Goal: Task Accomplishment & Management: Manage account settings

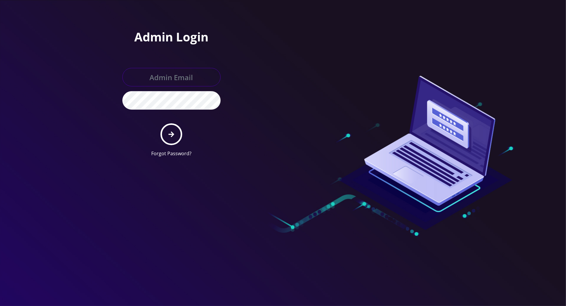
type input "[PERSON_NAME][EMAIL_ADDRESS][DOMAIN_NAME]"
click at [174, 135] on icon "submit" at bounding box center [172, 134] width 6 height 7
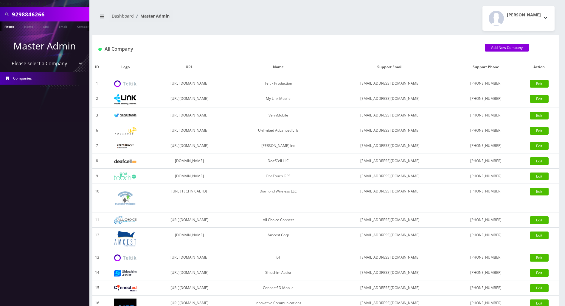
click at [46, 12] on input "9298846266" at bounding box center [50, 14] width 76 height 11
drag, startPoint x: 46, startPoint y: 13, endPoint x: 2, endPoint y: 13, distance: 44.1
click at [2, 13] on div "9298846266" at bounding box center [44, 14] width 86 height 11
type input "g"
type input "moshe goodman"
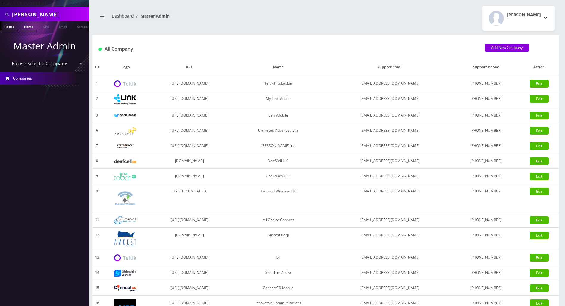
click at [29, 23] on link "Name" at bounding box center [28, 26] width 15 height 10
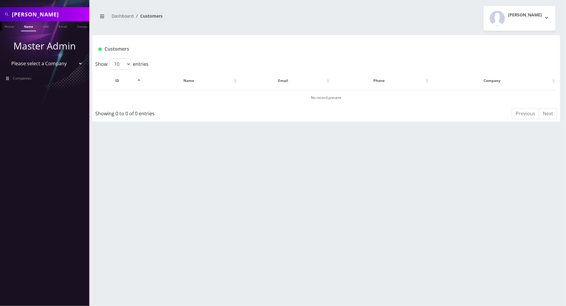
click at [167, 149] on div "moshe goodman Phone Name SIM Email Company Customer Dashboard Customers Tracy G…" at bounding box center [326, 153] width 480 height 306
click at [55, 62] on select "Please select a Company Teltik Production My Link Mobile VennMobile Unlimited A…" at bounding box center [45, 63] width 76 height 11
select select "23"
click at [7, 58] on select "Please select a Company Teltik Production My Link Mobile VennMobile Unlimited A…" at bounding box center [45, 63] width 76 height 11
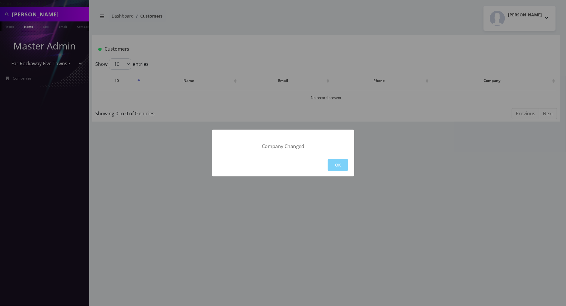
click at [336, 157] on div "OK" at bounding box center [283, 164] width 142 height 23
click at [339, 164] on button "OK" at bounding box center [338, 165] width 20 height 12
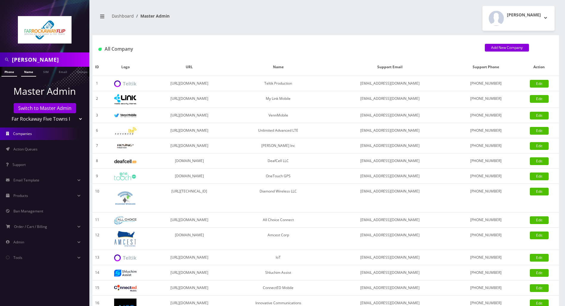
click at [29, 73] on link "Name" at bounding box center [28, 72] width 15 height 10
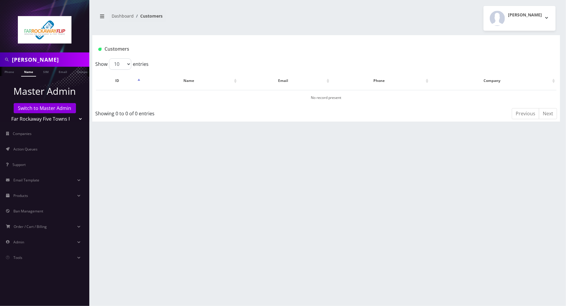
click at [226, 147] on div "moshe goodman Phone Name SIM Email Company Customer Dashboard Customers Tzvi Li…" at bounding box center [326, 153] width 480 height 306
click at [244, 150] on div "moshe goodman Phone Name SIM Email Company Customer Dashboard Customers Tzvi Li…" at bounding box center [326, 153] width 480 height 306
drag, startPoint x: 34, startPoint y: 60, endPoint x: -2, endPoint y: 59, distance: 36.1
click at [0, 59] on html "moshe goodman Phone Name SIM Email Company Customer Master Admin Switch to Mast…" at bounding box center [283, 153] width 566 height 306
type input "[PERSON_NAME]"
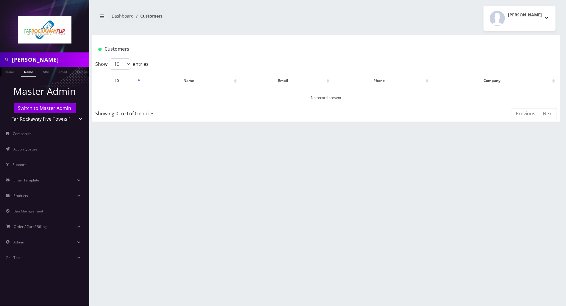
click at [27, 71] on link "Name" at bounding box center [28, 72] width 15 height 10
click at [205, 99] on link "[PERSON_NAME]" at bounding box center [200, 97] width 28 height 5
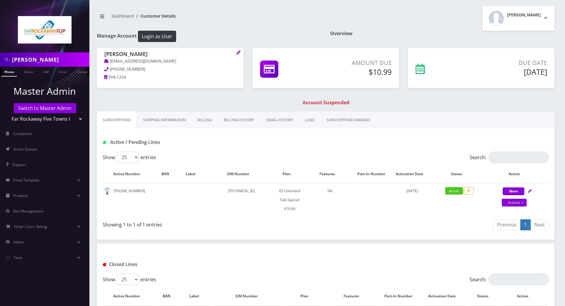
click at [338, 262] on div "Closed Lines" at bounding box center [325, 265] width 455 height 10
click at [205, 118] on link "Billing" at bounding box center [205, 119] width 26 height 17
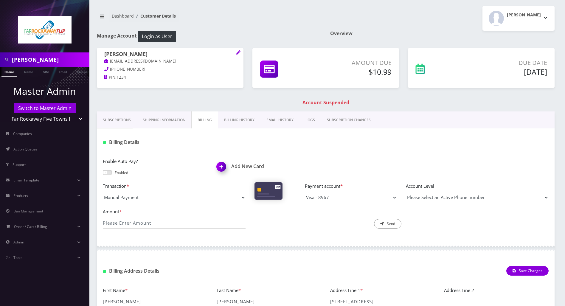
click at [238, 119] on link "Billing History" at bounding box center [239, 119] width 42 height 17
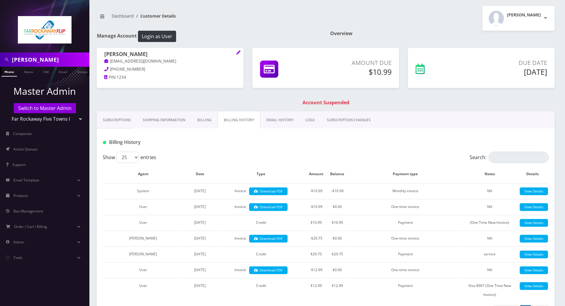
click at [204, 118] on link "Billing" at bounding box center [204, 119] width 26 height 17
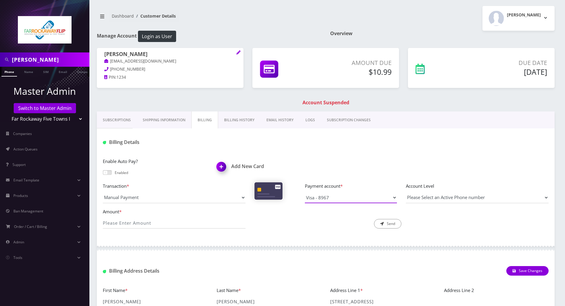
click at [394, 197] on select "Visa - 8967" at bounding box center [351, 197] width 92 height 11
click at [305, 192] on select "Visa - 8967" at bounding box center [351, 197] width 92 height 11
click at [238, 197] on select "Manual Payment Custom Charge Manual Credit Custom Invoice" at bounding box center [174, 197] width 143 height 11
click at [103, 192] on select "Manual Payment Custom Charge Manual Credit Custom Invoice" at bounding box center [174, 197] width 143 height 11
click at [171, 220] on input "Amount *" at bounding box center [174, 222] width 143 height 11
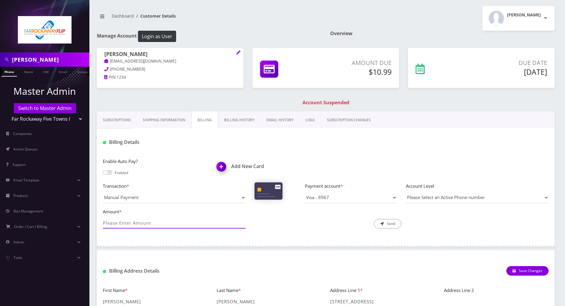
type input "10.99"
click at [389, 224] on button "Send" at bounding box center [387, 224] width 27 height 10
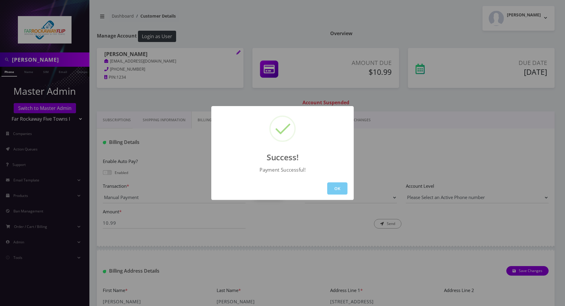
click at [339, 186] on button "OK" at bounding box center [337, 188] width 20 height 12
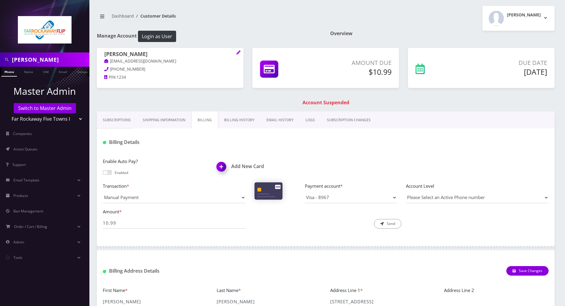
click at [241, 119] on link "Billing History" at bounding box center [239, 119] width 42 height 17
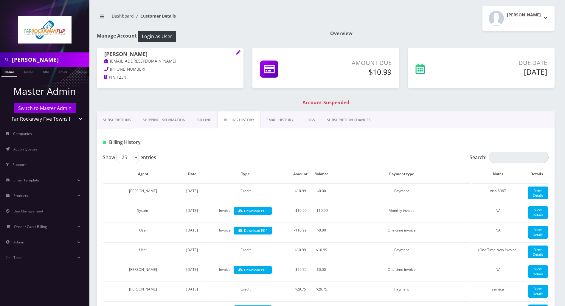
click at [114, 122] on link "Subscriptions" at bounding box center [117, 119] width 40 height 17
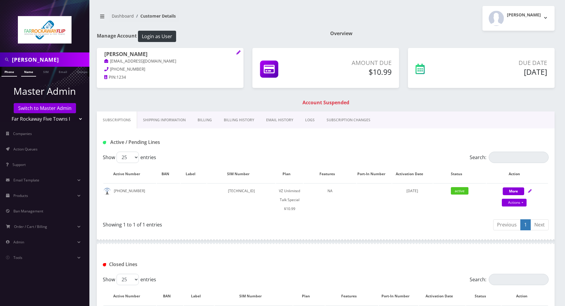
click at [28, 71] on link "Name" at bounding box center [28, 72] width 15 height 10
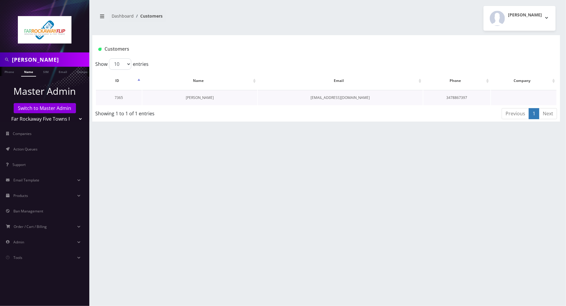
click at [204, 99] on link "[PERSON_NAME]" at bounding box center [200, 97] width 28 height 5
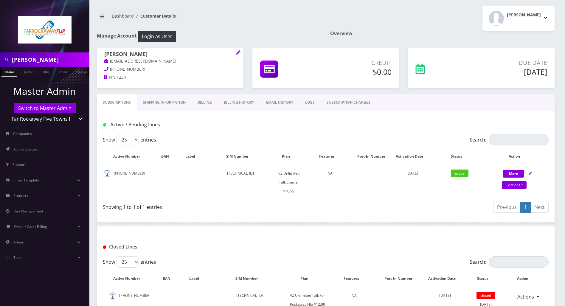
click at [201, 99] on link "Billing" at bounding box center [205, 102] width 26 height 17
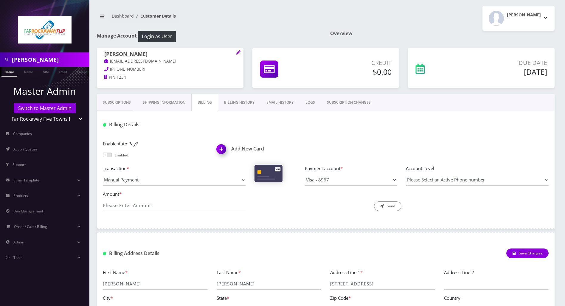
click at [112, 104] on link "Subscriptions" at bounding box center [117, 102] width 40 height 17
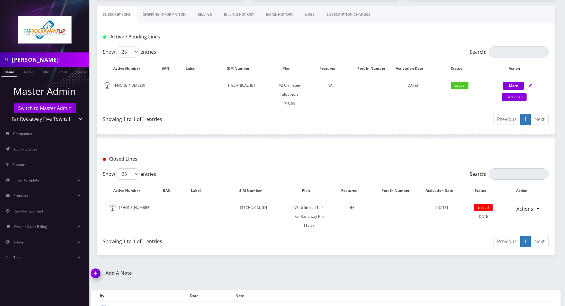
scroll to position [101, 0]
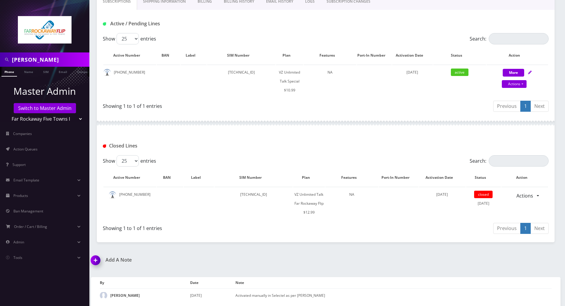
click at [95, 261] on img at bounding box center [97, 263] width 18 height 18
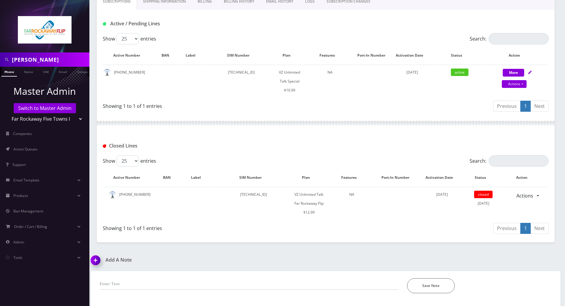
scroll to position [135, 0]
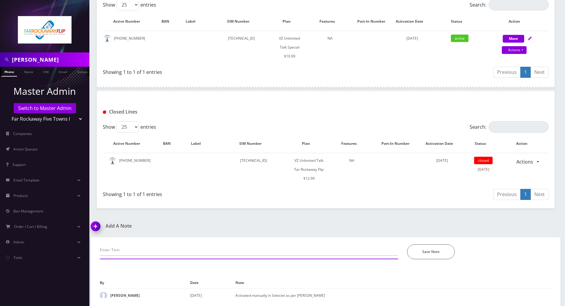
click at [165, 248] on input "text" at bounding box center [249, 249] width 298 height 11
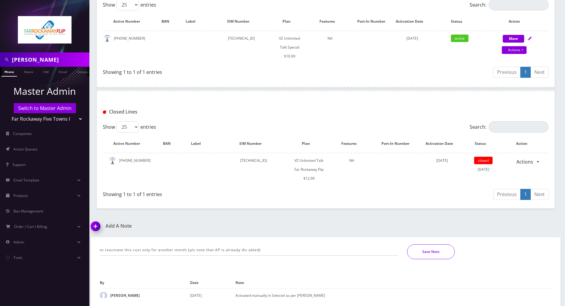
click at [436, 257] on button "Save Note" at bounding box center [431, 251] width 48 height 15
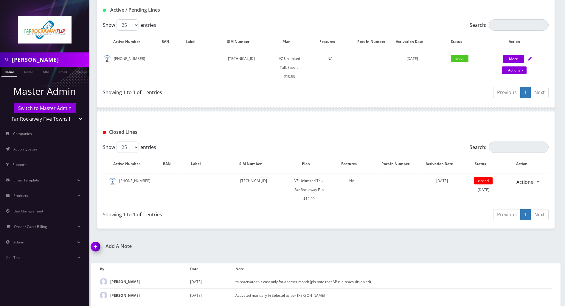
scroll to position [0, 0]
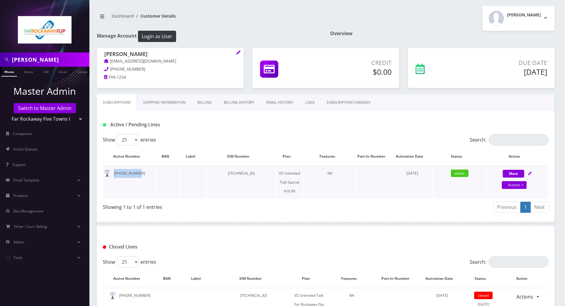
drag, startPoint x: 132, startPoint y: 173, endPoint x: 114, endPoint y: 173, distance: 17.9
click at [114, 173] on td "516-462-1116" at bounding box center [129, 182] width 53 height 33
copy td "516-462-1116"
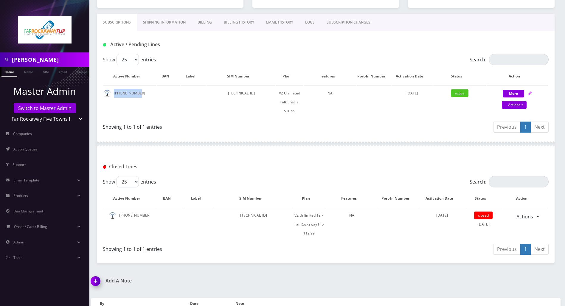
scroll to position [115, 0]
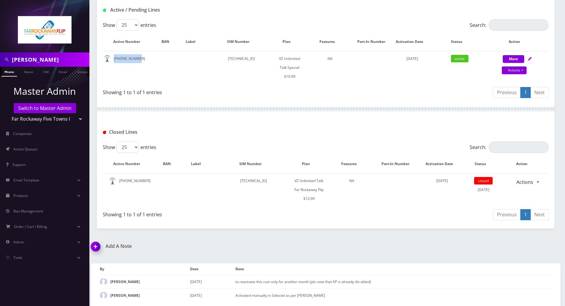
click at [97, 247] on img at bounding box center [97, 249] width 18 height 18
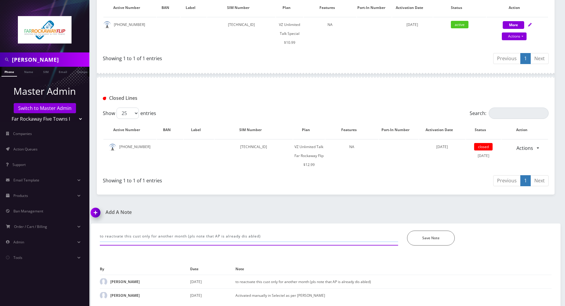
drag, startPoint x: 274, startPoint y: 234, endPoint x: 91, endPoint y: 235, distance: 183.9
click at [91, 235] on div "to reactvate this cust only for another month (pls note that AP is already dis …" at bounding box center [326, 264] width 470 height 83
paste input "Purchase Service Plan successfull, TT 4G Monthly Unlimited Voice Plan PIN 47760…"
type input "Purchase Service Plan successfull, TT 4G Monthly Unlimited Voice Plan PIN 47760…"
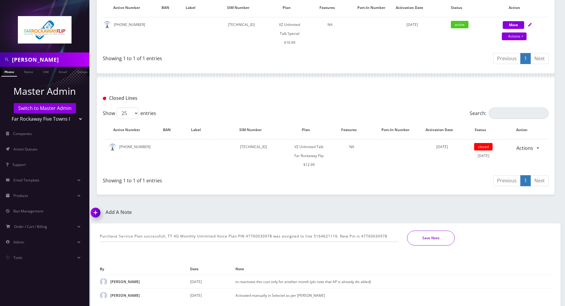
click at [422, 231] on button "Save Note" at bounding box center [431, 238] width 48 height 15
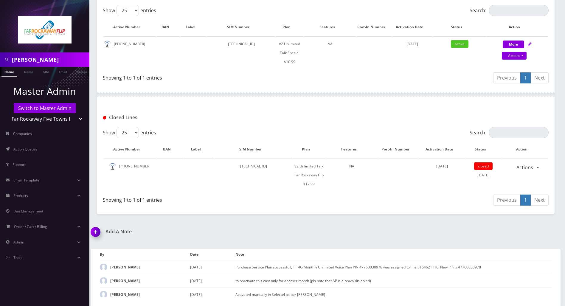
scroll to position [128, 0]
click at [319, 218] on div "goodman Phone Name SIM Email Company Customer Dashboard Customer Details Tzvi L…" at bounding box center [325, 89] width 479 height 435
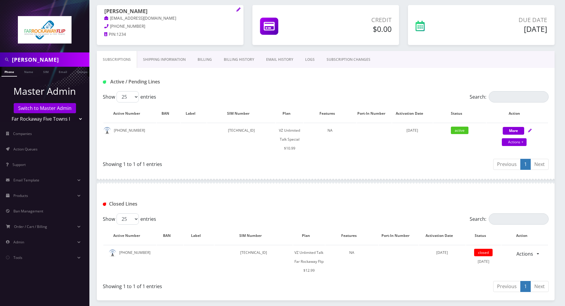
scroll to position [0, 0]
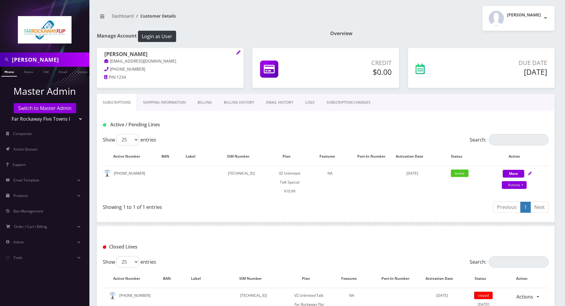
click at [311, 211] on div "Showing 1 to 1 of 1 entries" at bounding box center [214, 208] width 223 height 14
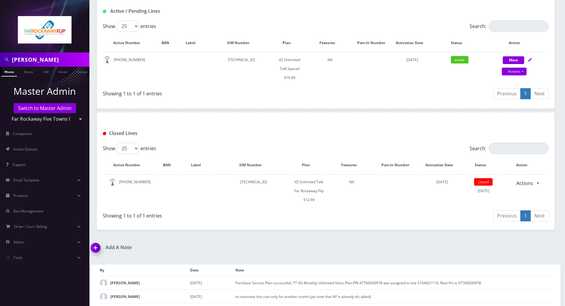
scroll to position [128, 0]
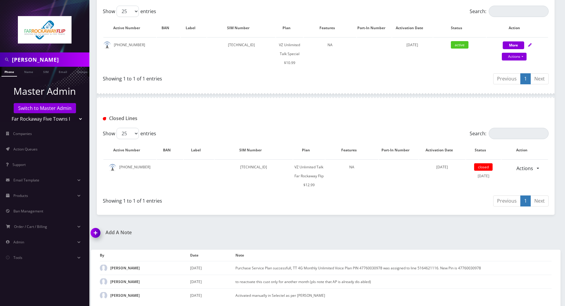
click at [234, 118] on h1 "Closed Lines" at bounding box center [174, 119] width 143 height 6
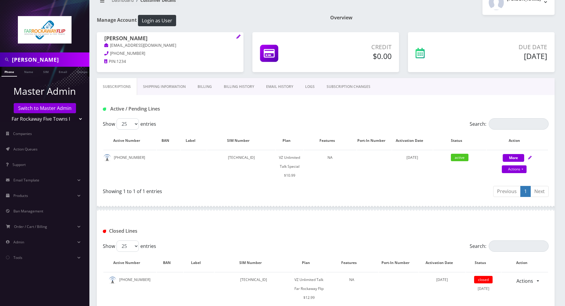
scroll to position [0, 0]
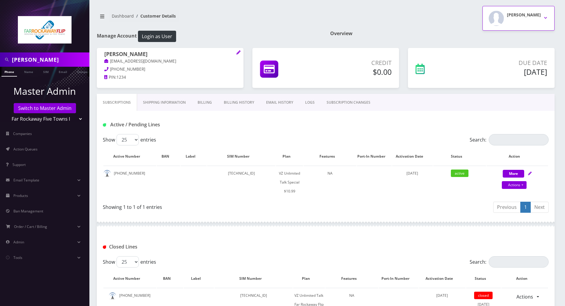
click at [547, 16] on button "Tzvi Lieberman" at bounding box center [518, 18] width 72 height 25
click at [496, 39] on link "Logout" at bounding box center [518, 38] width 72 height 8
